Goal: Task Accomplishment & Management: Manage account settings

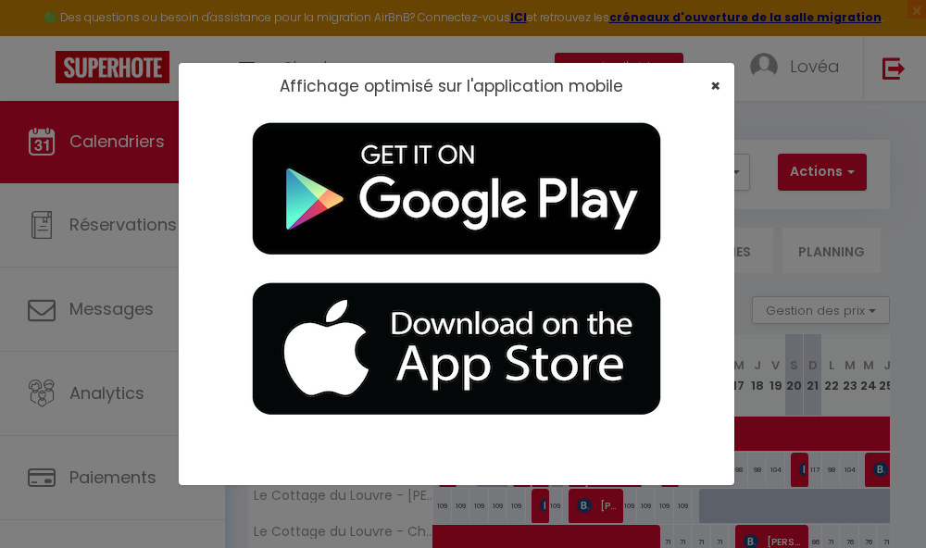
click at [712, 78] on span "×" at bounding box center [715, 85] width 10 height 23
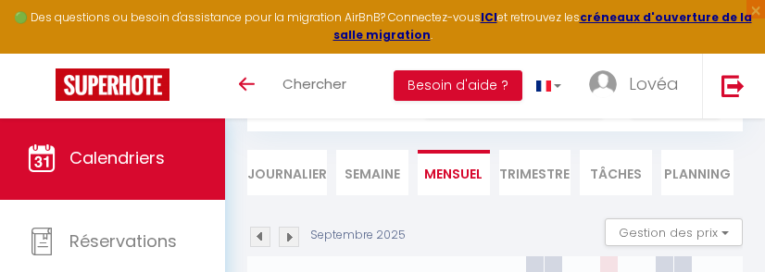
scroll to position [126, 0]
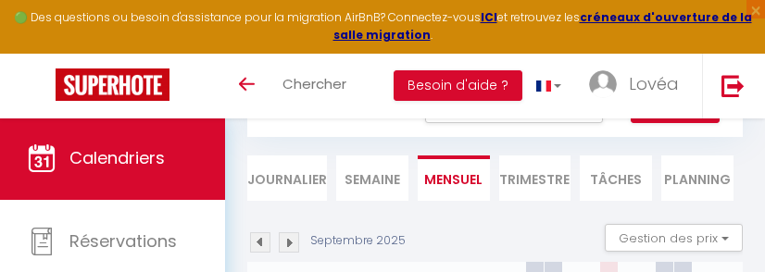
click at [363, 176] on li "Semaine" at bounding box center [372, 178] width 72 height 45
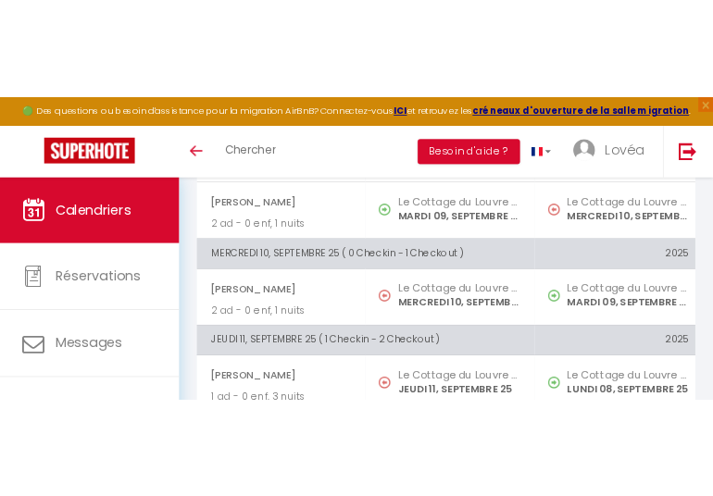
scroll to position [801, 0]
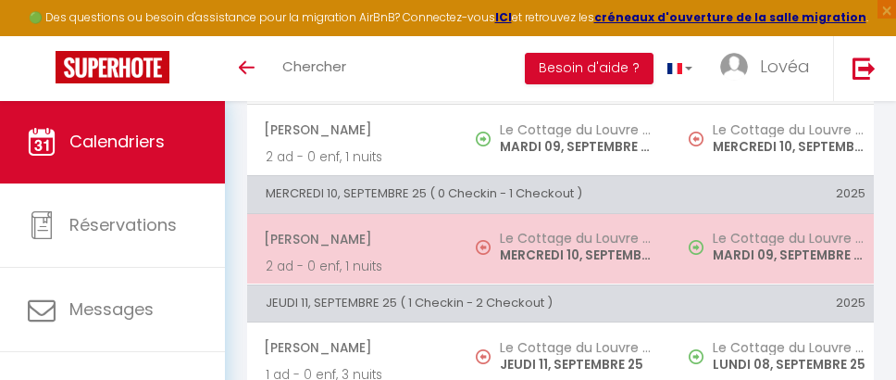
click at [565, 238] on h5 "Le Cottage du Louvre - Delacroix - Studio" at bounding box center [576, 237] width 153 height 15
select select "OK"
select select "KO"
select select "0"
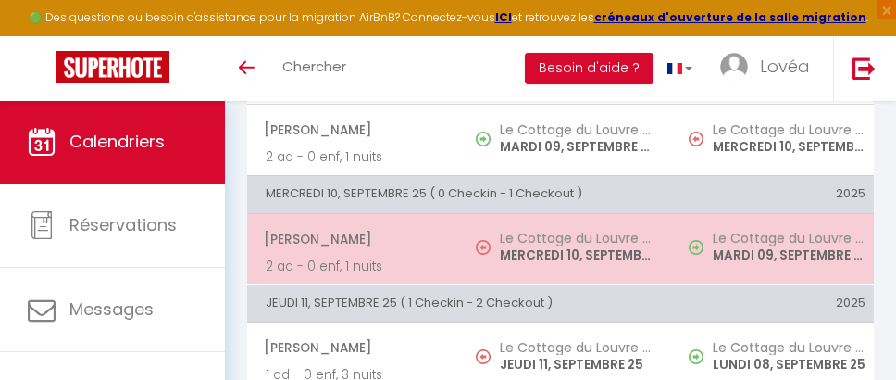
select select "1"
select select
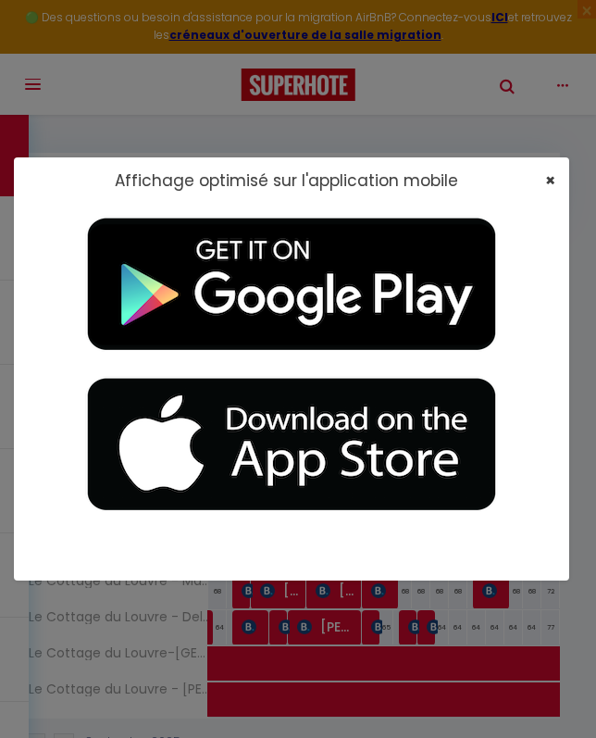
click at [553, 184] on span "×" at bounding box center [550, 179] width 10 height 23
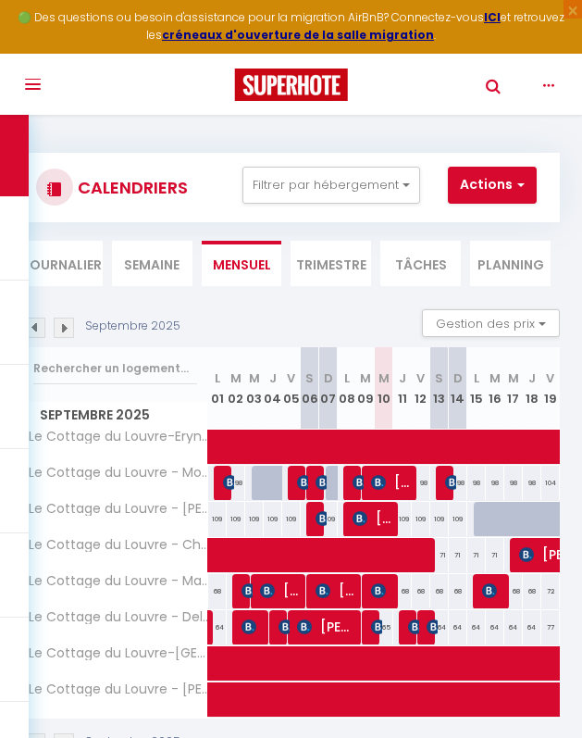
click at [151, 249] on li "Semaine" at bounding box center [152, 263] width 81 height 45
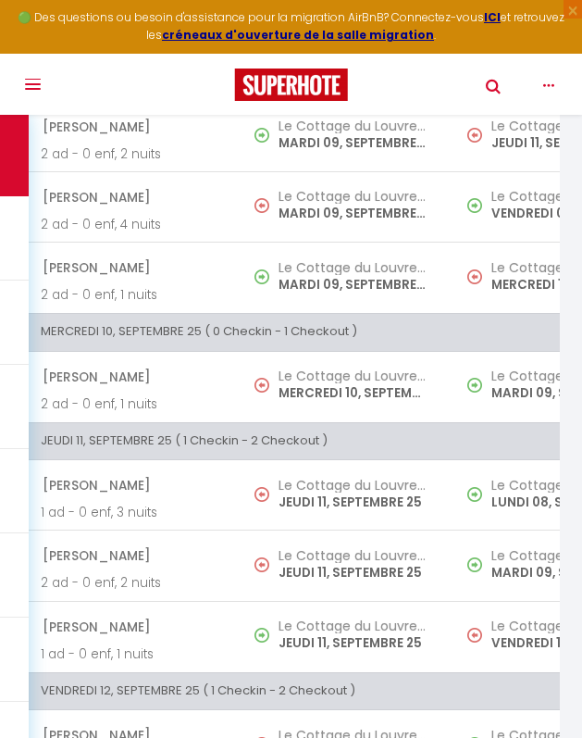
scroll to position [693, 0]
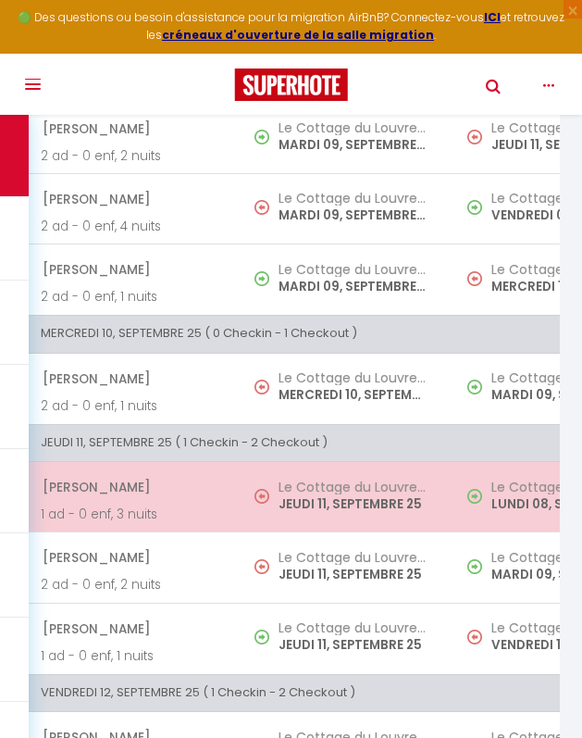
click at [332, 518] on td "Le Cottage du Louvre - [PERSON_NAME] ([MEDICAL_DATA]) - Netflix 4K JEUDI 11, SE…" at bounding box center [340, 497] width 212 height 70
select select "OK"
select select "KO"
select select "0"
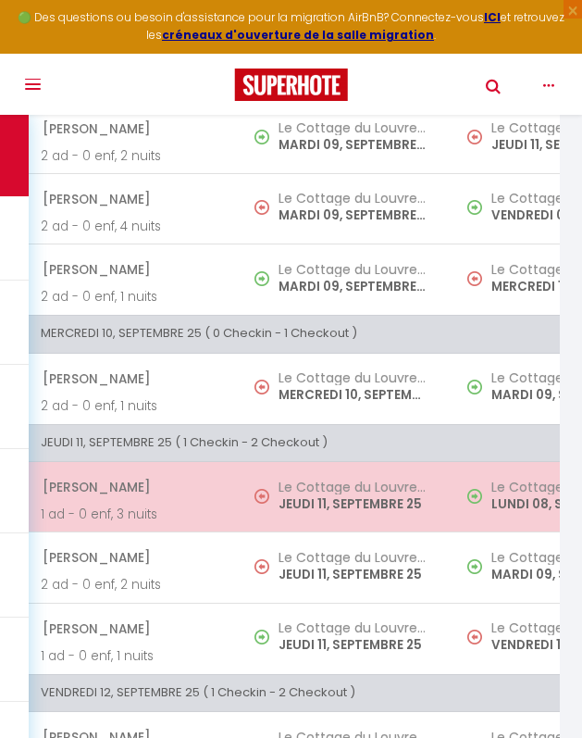
select select "1"
select select
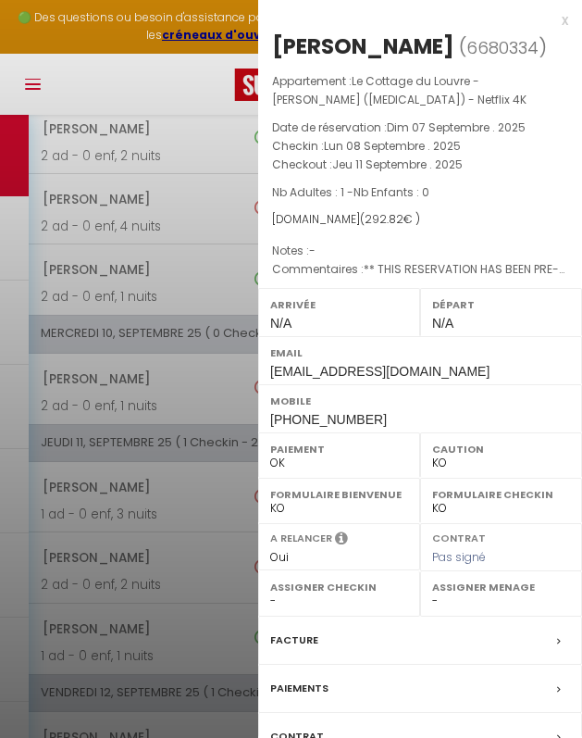
click at [238, 509] on div at bounding box center [291, 369] width 582 height 738
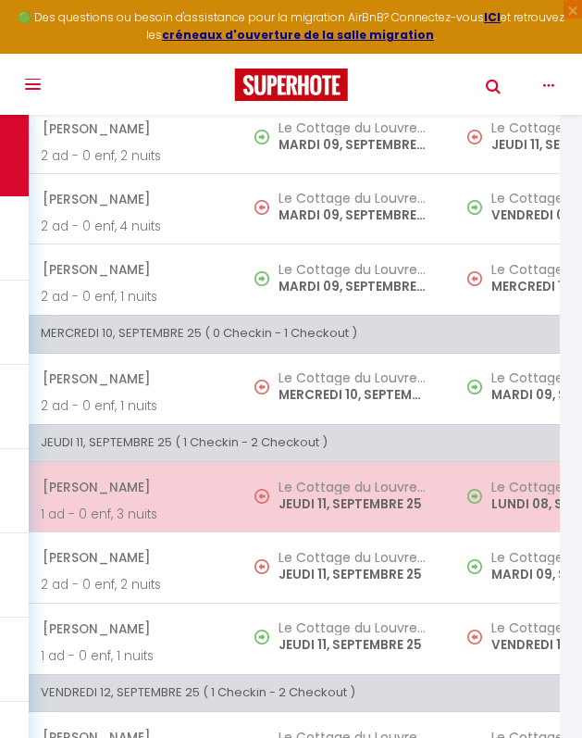
click at [292, 502] on p "JEUDI 11, SEPTEMBRE 25" at bounding box center [353, 503] width 149 height 19
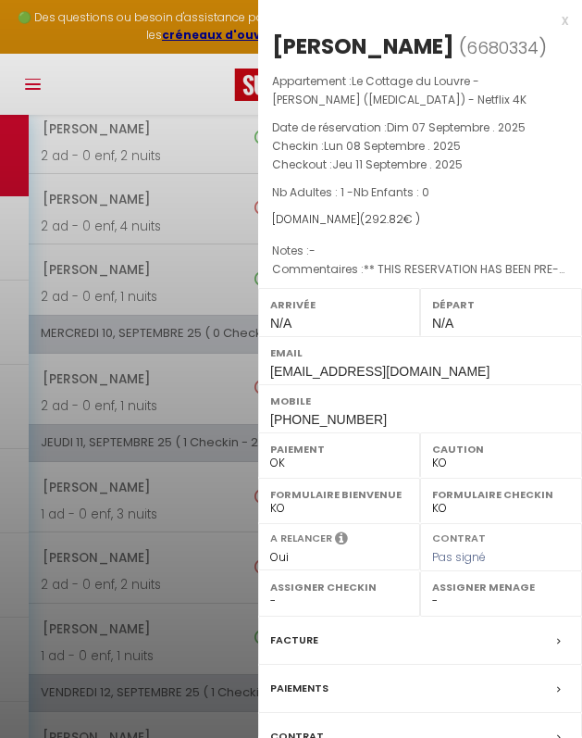
click at [205, 499] on div at bounding box center [291, 369] width 582 height 738
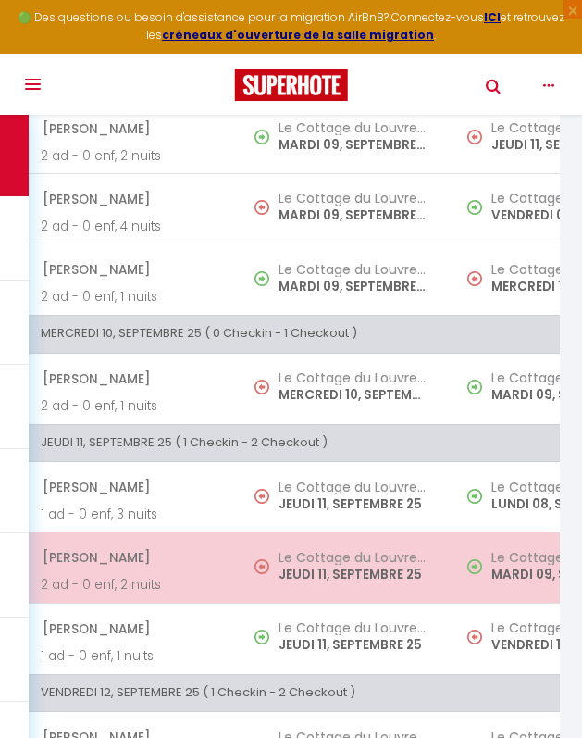
click at [211, 568] on span "[PERSON_NAME]" at bounding box center [129, 557] width 173 height 35
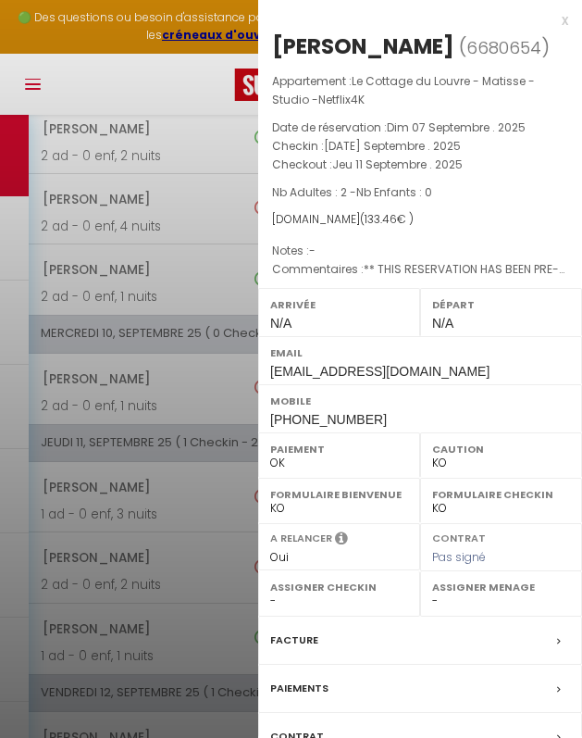
click at [209, 568] on div at bounding box center [291, 369] width 582 height 738
